Goal: Find contact information: Find contact information

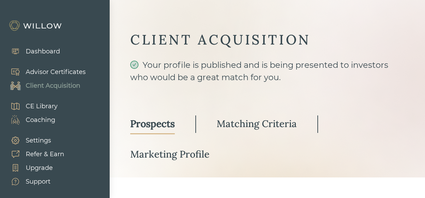
select select "3"
select select "2"
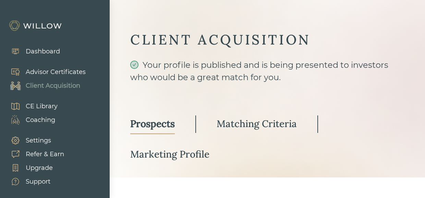
select select "10"
select select "2"
select select "10"
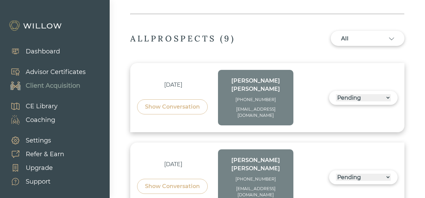
scroll to position [232, 0]
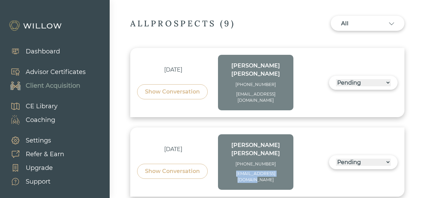
drag, startPoint x: 285, startPoint y: 152, endPoint x: 232, endPoint y: 153, distance: 53.1
click at [232, 171] on div "[EMAIL_ADDRESS][DOMAIN_NAME]" at bounding box center [256, 177] width 62 height 12
copy div "[EMAIL_ADDRESS][DOMAIN_NAME]"
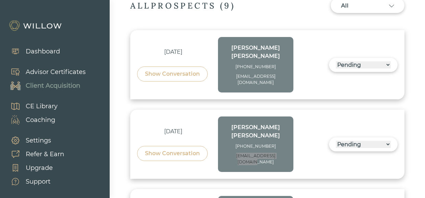
scroll to position [267, 0]
